Goal: Task Accomplishment & Management: Manage account settings

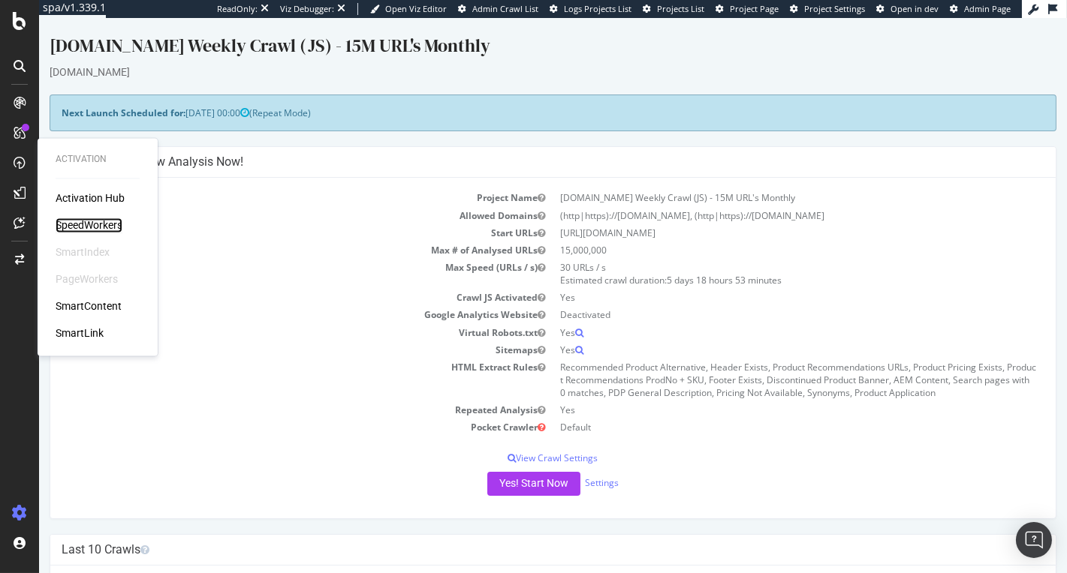
click at [100, 219] on div "SpeedWorkers" at bounding box center [89, 225] width 67 height 15
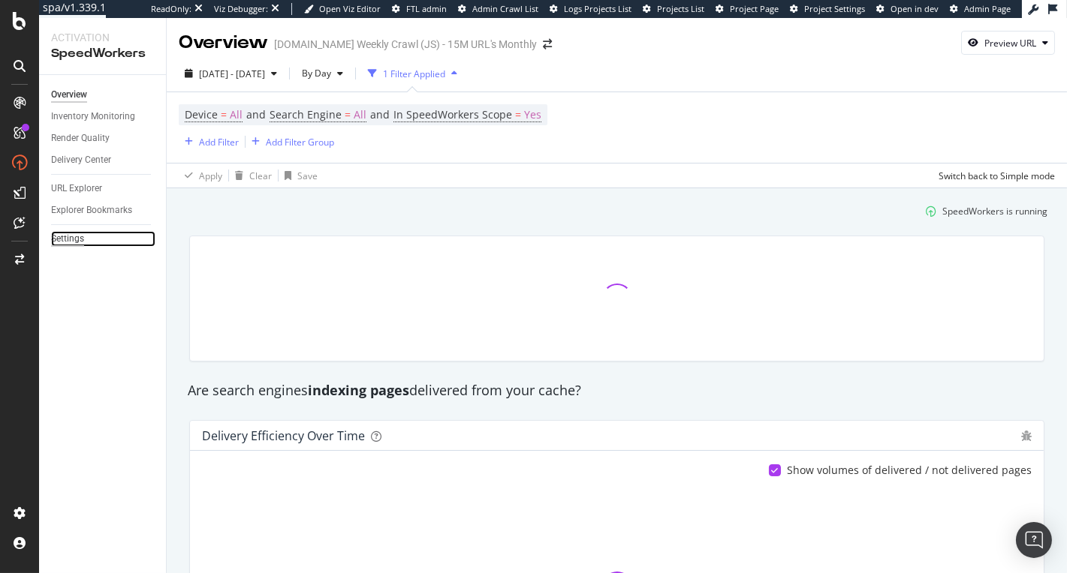
click at [73, 239] on div "Settings" at bounding box center [67, 239] width 33 height 16
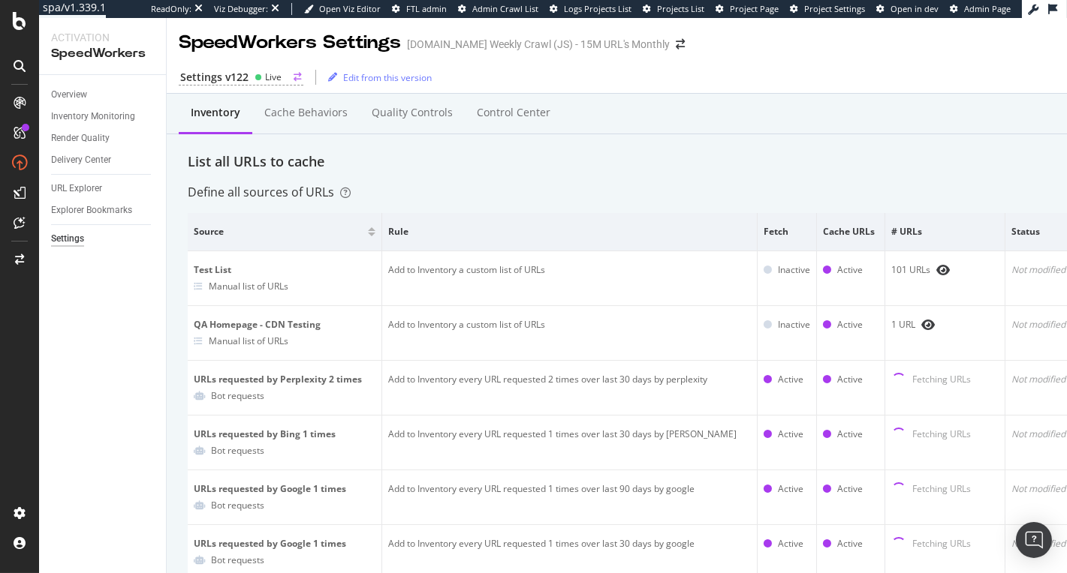
click at [265, 80] on div "Live" at bounding box center [273, 77] width 17 height 13
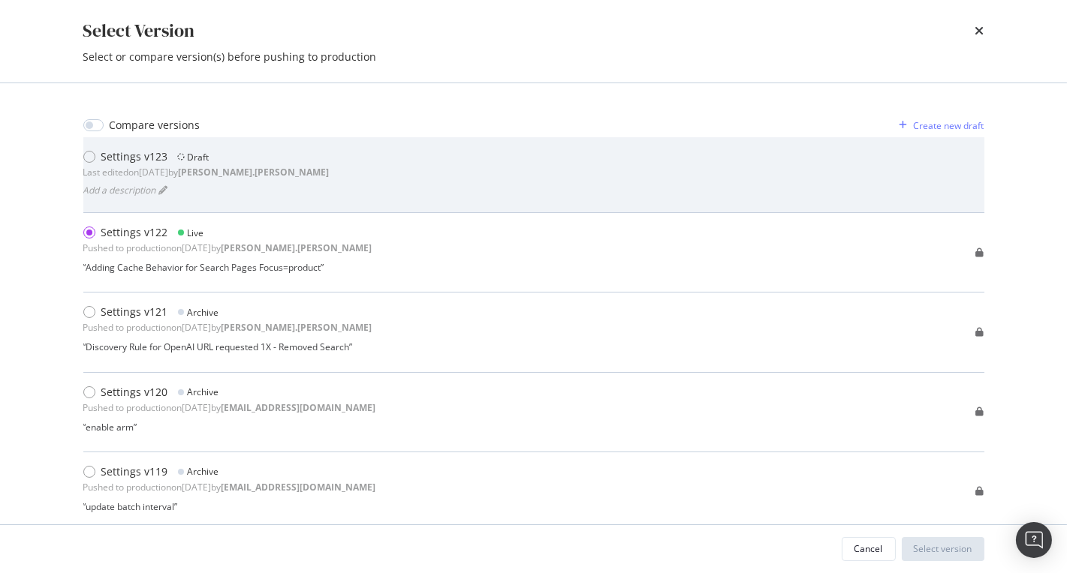
click at [242, 162] on div "Settings v123 Draft" at bounding box center [206, 156] width 246 height 15
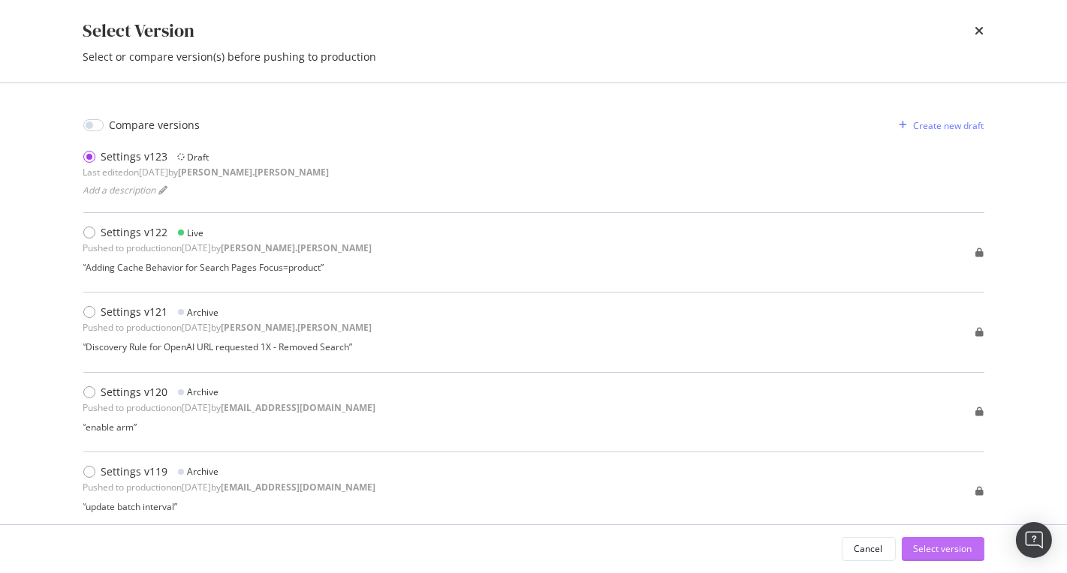
click at [929, 552] on div "Select version" at bounding box center [943, 549] width 59 height 13
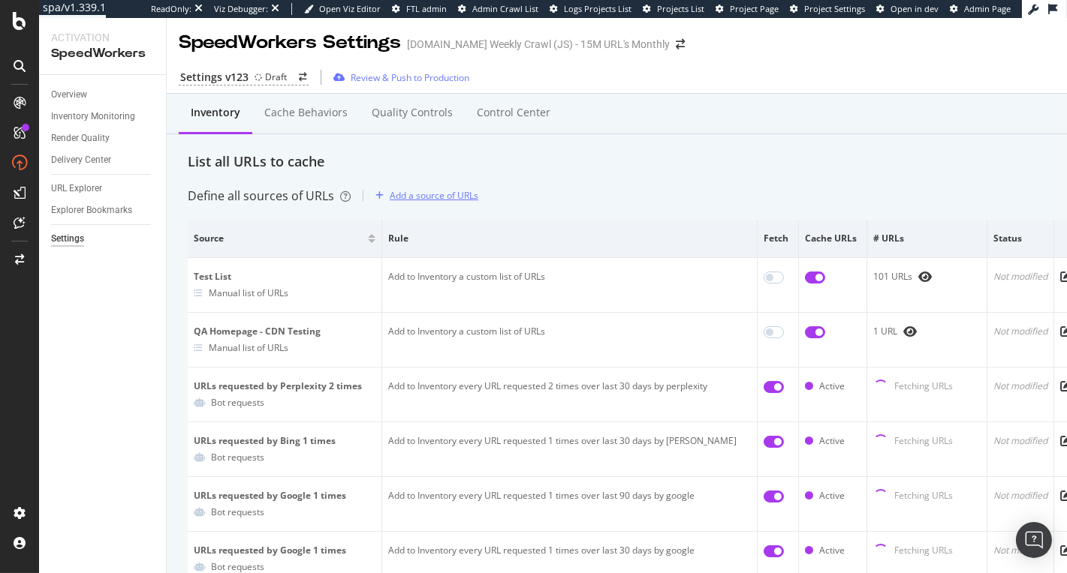
click at [443, 195] on div "Add a source of URLs" at bounding box center [434, 195] width 89 height 13
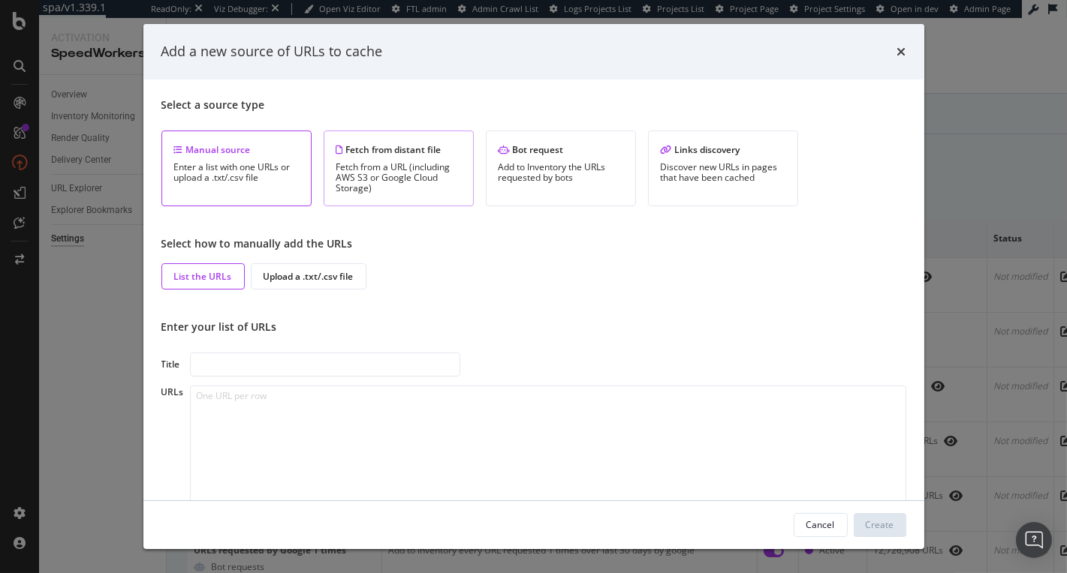
click at [437, 198] on div "Fetch from distant file Fetch from a URL (including AWS S3 or Google Cloud Stor…" at bounding box center [399, 169] width 150 height 76
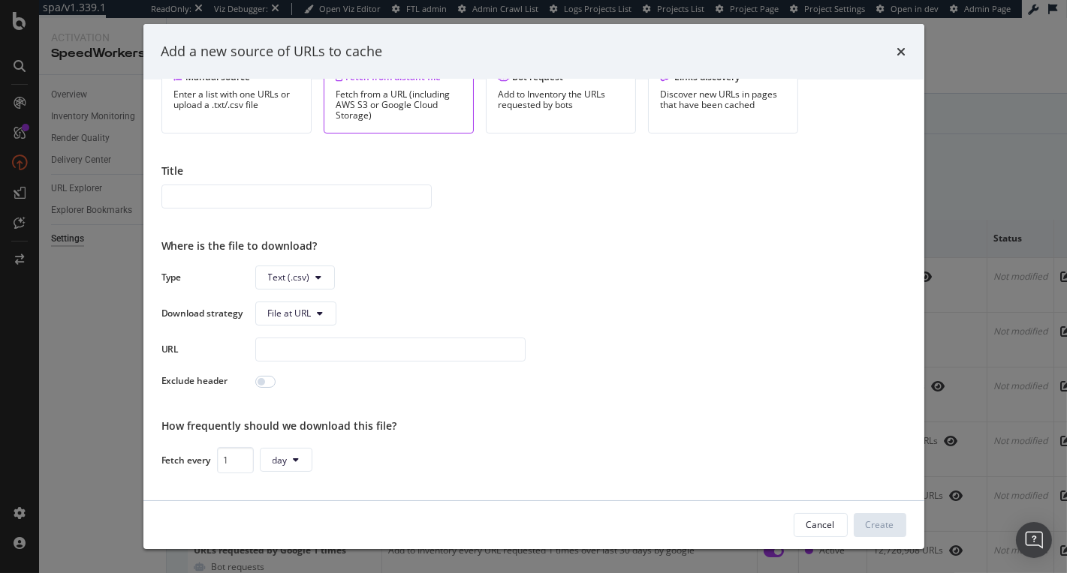
scroll to position [9, 0]
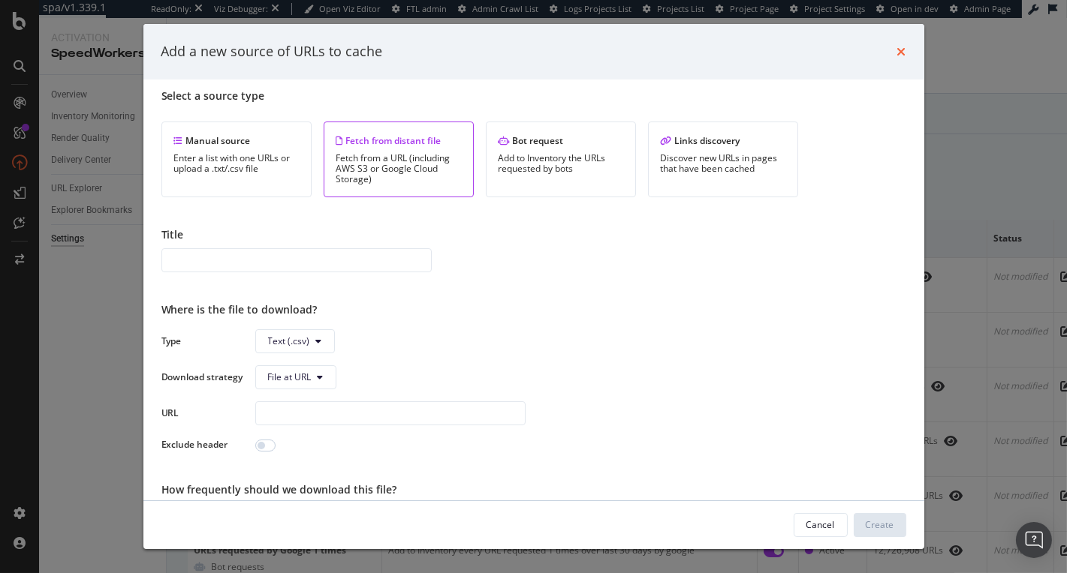
click at [897, 47] on icon "times" at bounding box center [901, 52] width 9 height 12
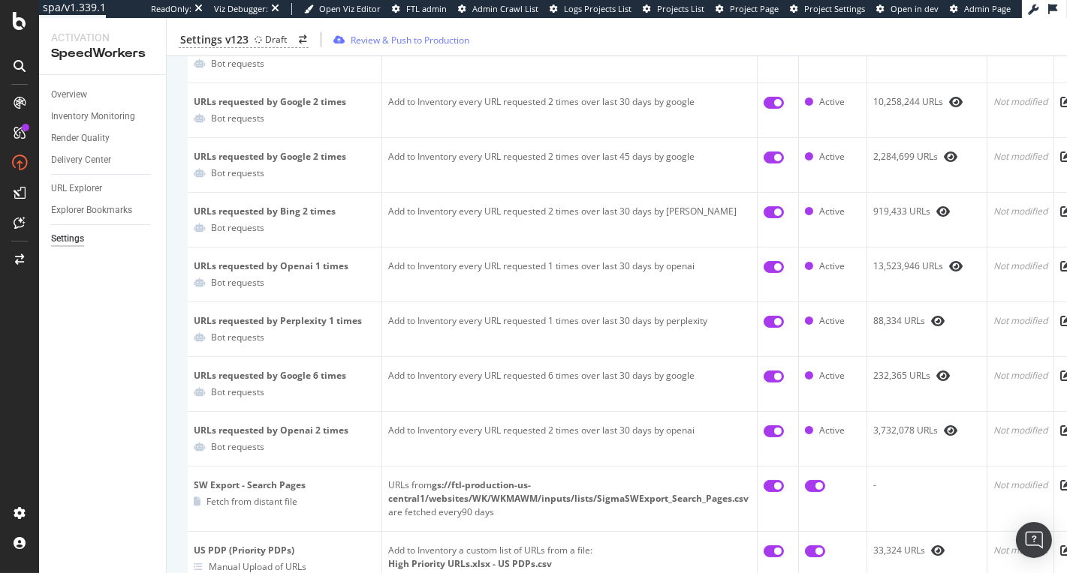
scroll to position [42, 0]
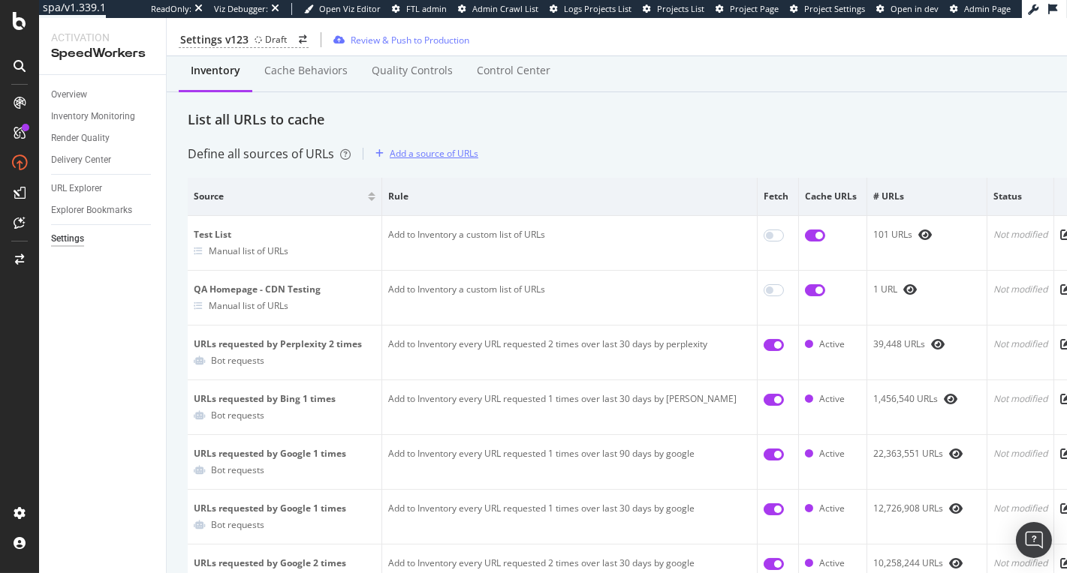
click at [429, 152] on div "Add a source of URLs" at bounding box center [434, 153] width 89 height 13
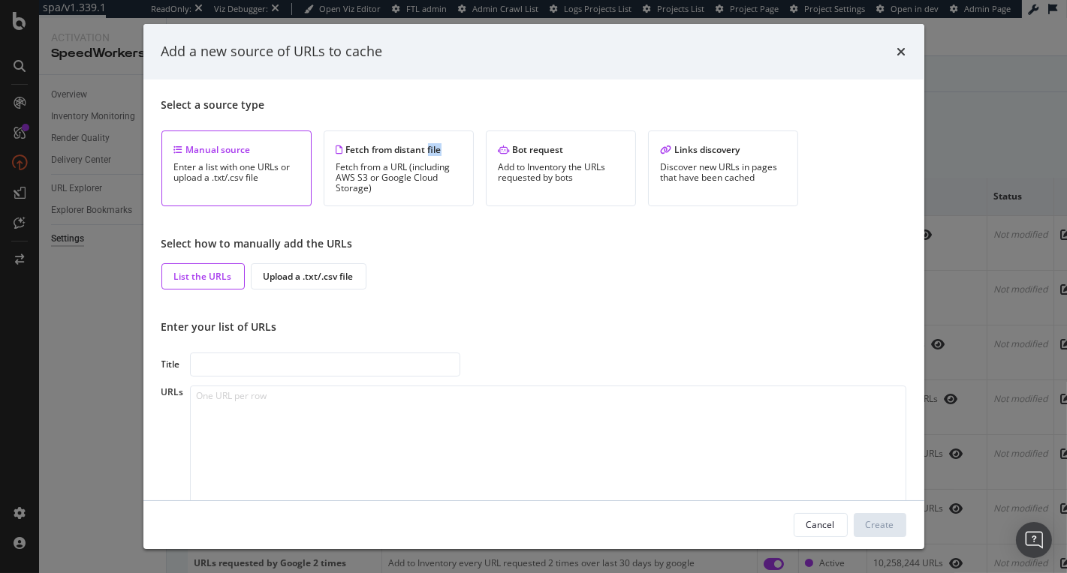
click at [429, 152] on div "Fetch from distant file" at bounding box center [398, 149] width 125 height 13
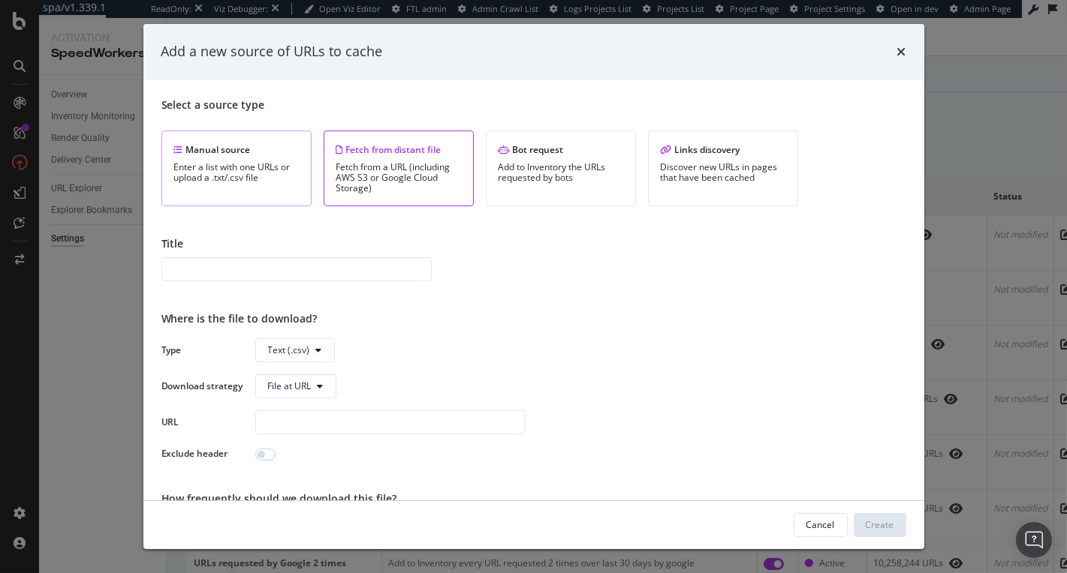
click at [290, 169] on div "Enter a list with one URLs or upload a .txt/.csv file" at bounding box center [236, 172] width 125 height 21
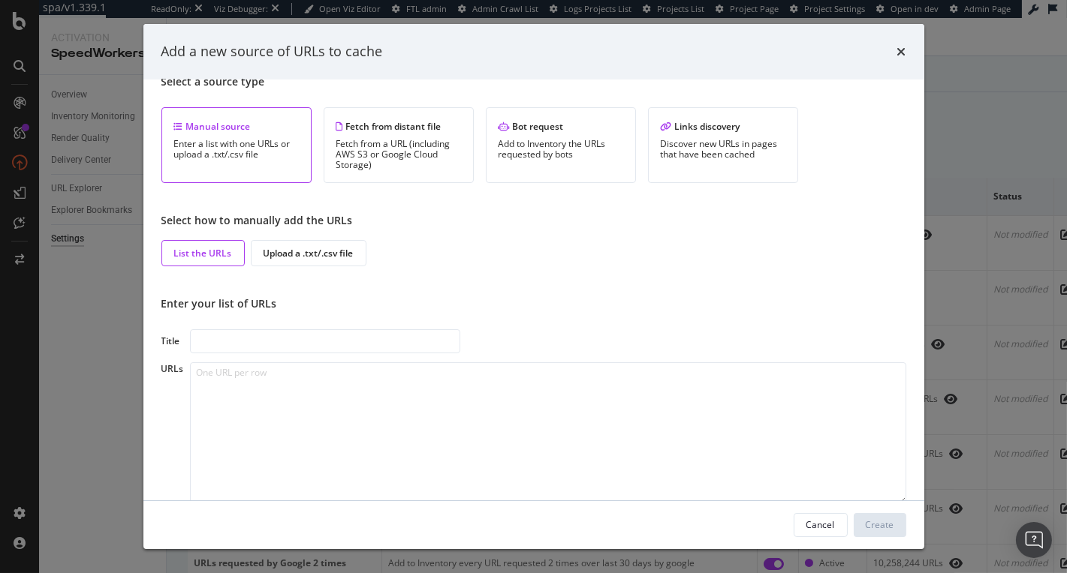
scroll to position [28, 0]
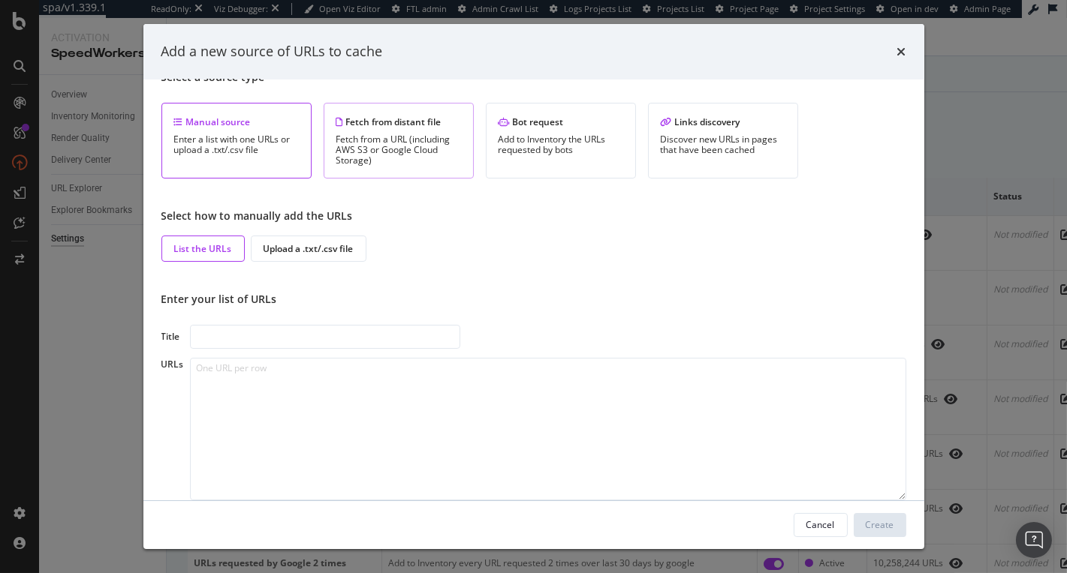
click at [389, 155] on div "Fetch from a URL (including AWS S3 or Google Cloud Storage)" at bounding box center [398, 150] width 125 height 32
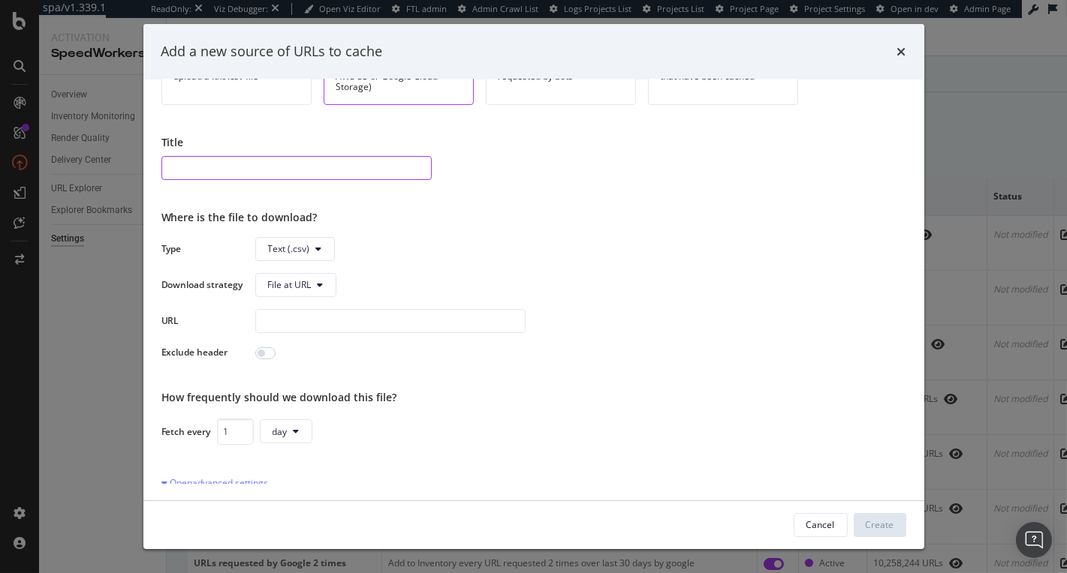
scroll to position [0, 0]
